Goal: Information Seeking & Learning: Learn about a topic

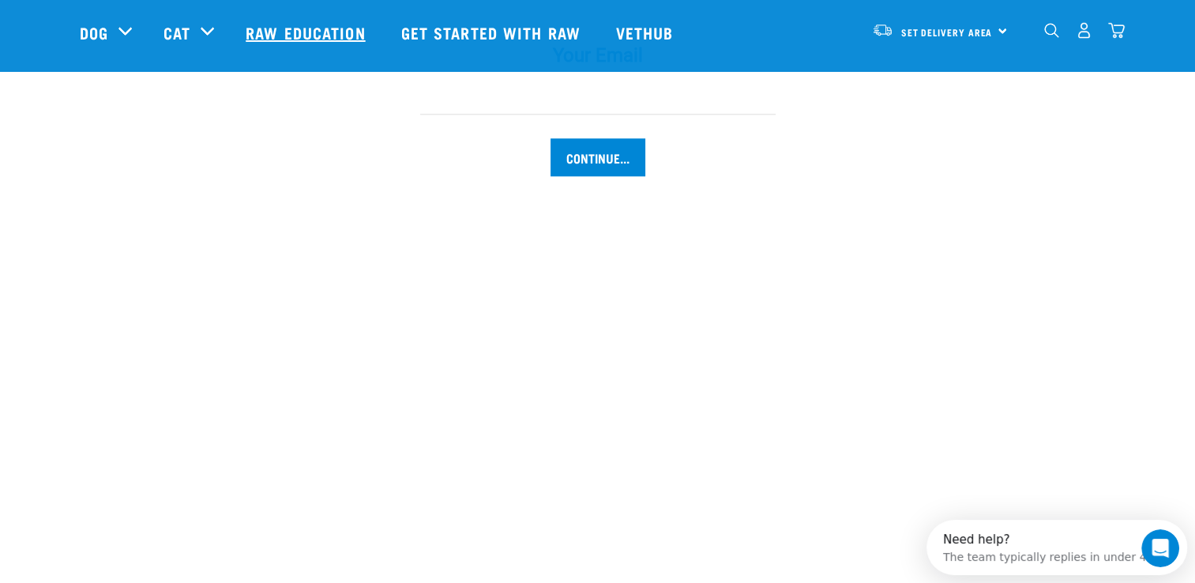
click at [309, 30] on link "Raw Education" at bounding box center [307, 32] width 155 height 63
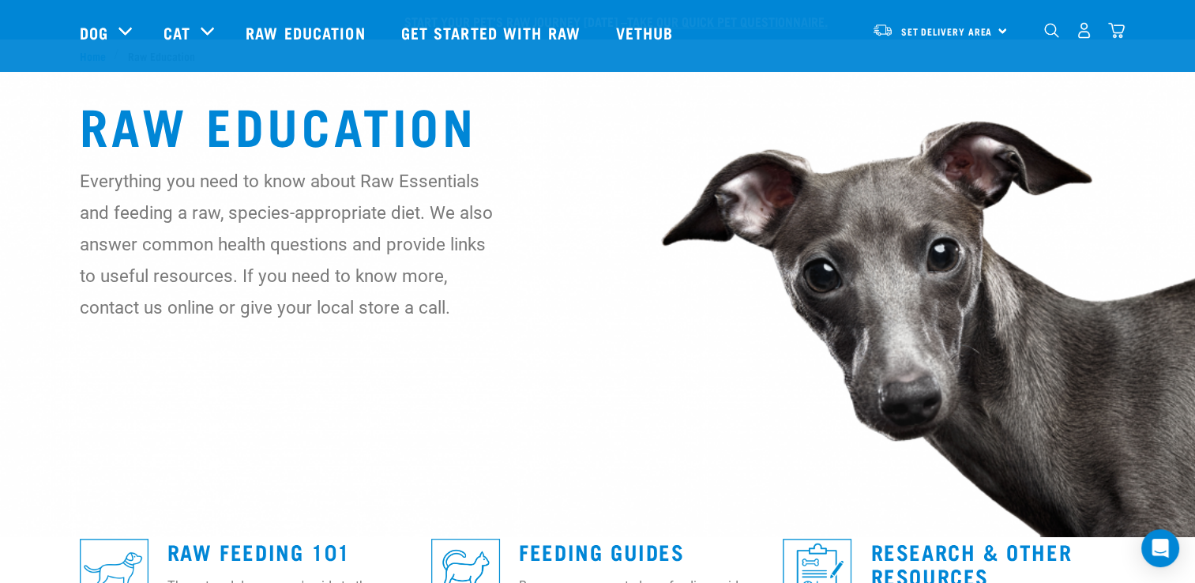
scroll to position [316, 0]
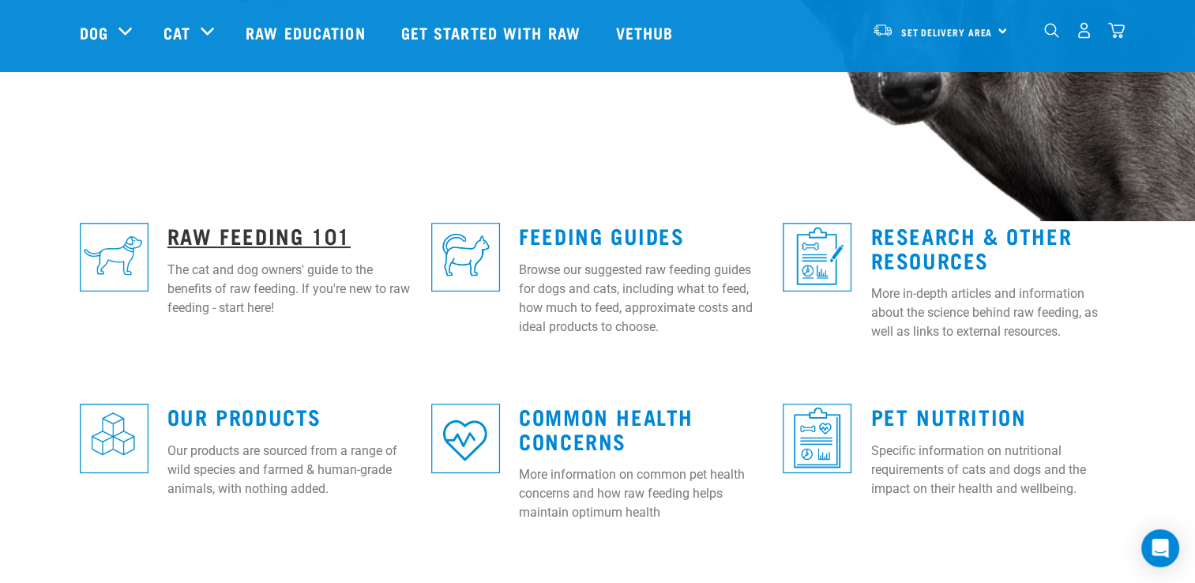
click at [262, 235] on link "Raw Feeding 101" at bounding box center [258, 235] width 183 height 12
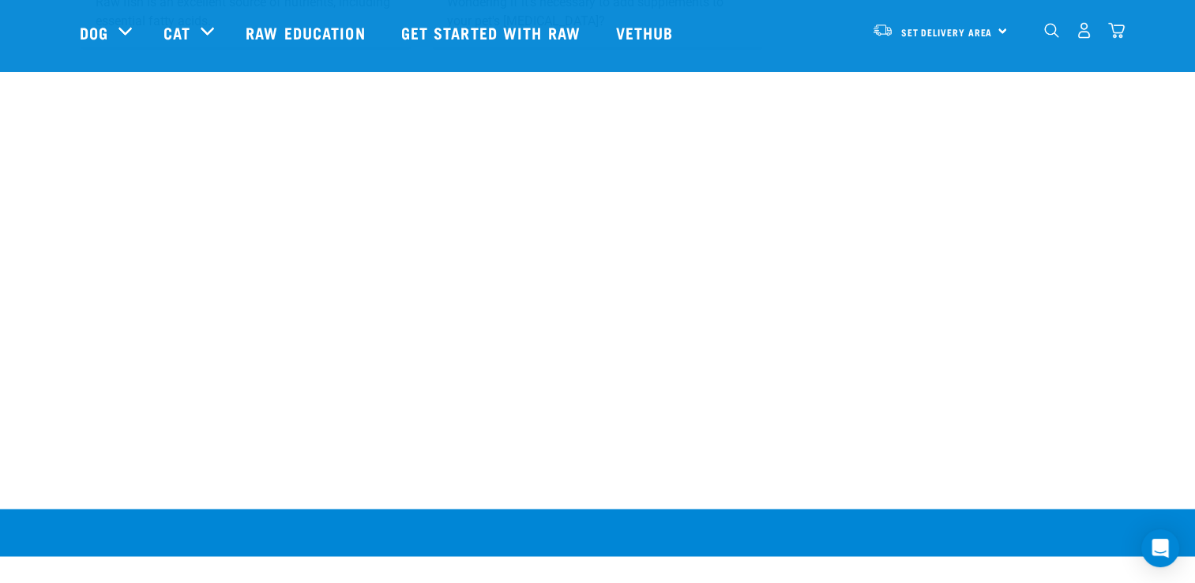
scroll to position [2448, 0]
